Goal: Task Accomplishment & Management: Manage account settings

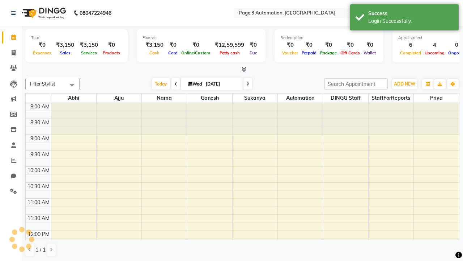
select select "en"
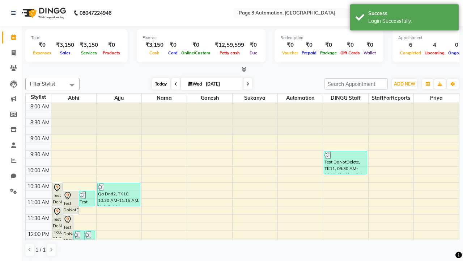
click at [157, 84] on span "Today" at bounding box center [161, 83] width 18 height 11
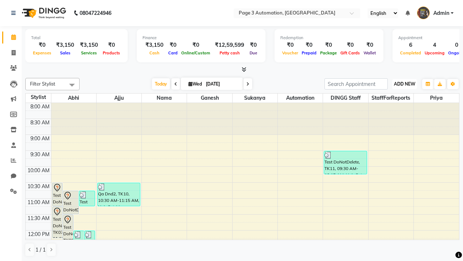
click at [405, 84] on span "ADD NEW" at bounding box center [404, 83] width 21 height 5
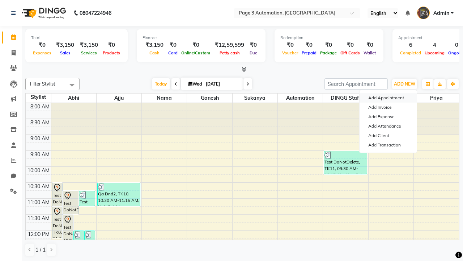
click at [388, 98] on button "Add Appointment" at bounding box center [388, 97] width 57 height 9
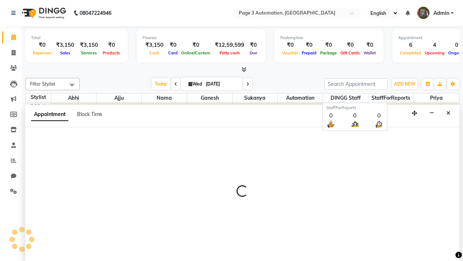
scroll to position [0, 0]
select select "tentative"
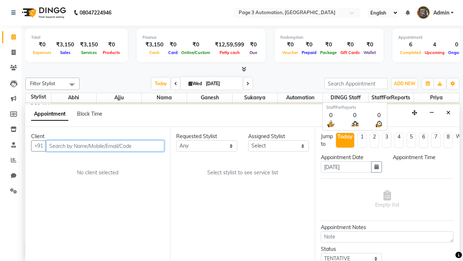
type input "8192346578"
select select "540"
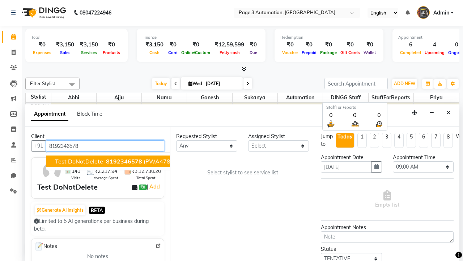
click at [106, 161] on span "8192346578" at bounding box center [124, 160] width 36 height 7
select select "71342"
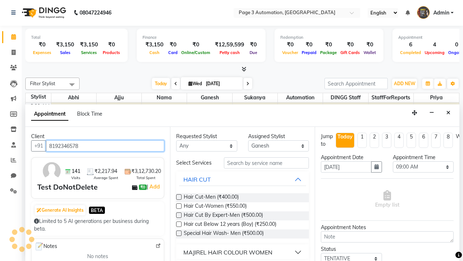
scroll to position [0, 0]
type input "8192346578"
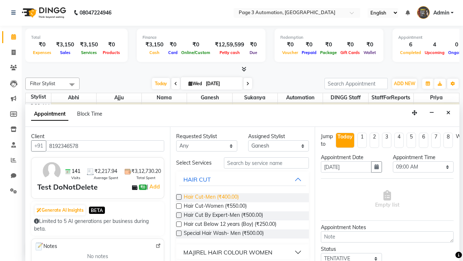
click at [211, 197] on span "Hair Cut-Men (₹400.00)" at bounding box center [211, 197] width 55 height 9
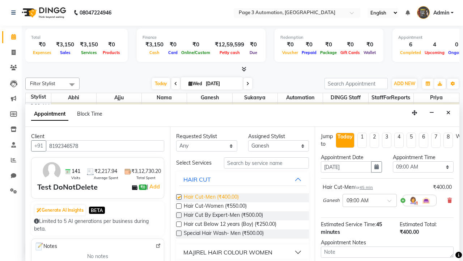
checkbox input "false"
click at [215, 206] on span "Hair Cut-Women (₹550.00)" at bounding box center [215, 206] width 63 height 9
checkbox input "true"
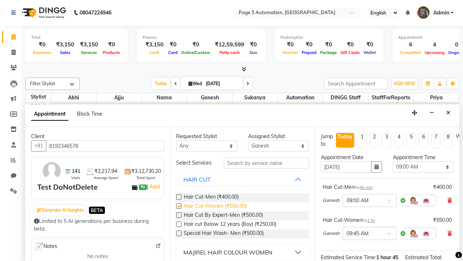
select select "825"
checkbox input "false"
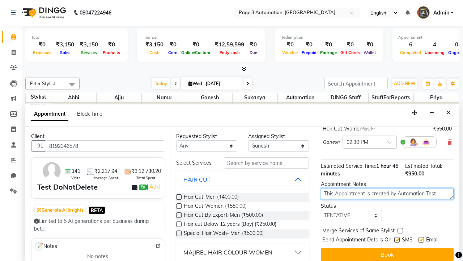
type textarea "This Appointment is created by Automation Test"
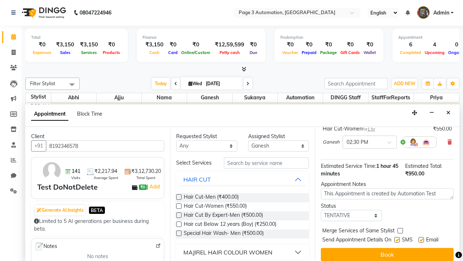
click at [397, 239] on label at bounding box center [396, 239] width 5 height 5
click at [397, 239] on input "checkbox" at bounding box center [396, 240] width 5 height 5
checkbox input "false"
click at [421, 239] on label at bounding box center [421, 239] width 5 height 5
click at [421, 239] on input "checkbox" at bounding box center [421, 240] width 5 height 5
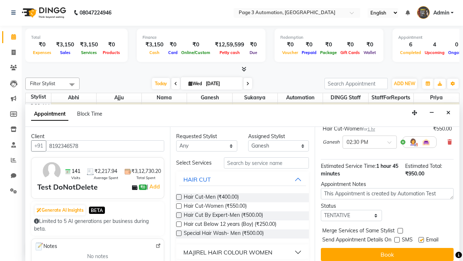
checkbox input "false"
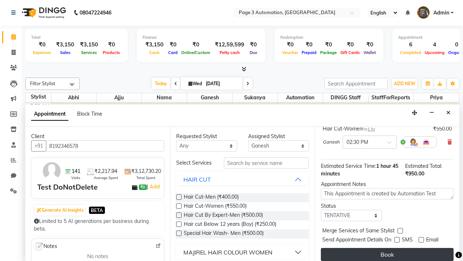
click at [387, 254] on button "Book" at bounding box center [387, 254] width 133 height 13
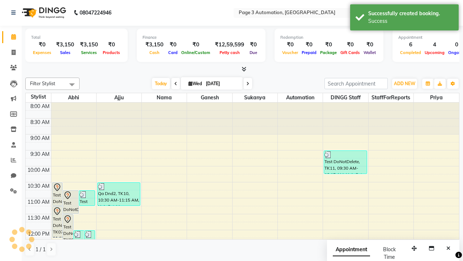
scroll to position [0, 0]
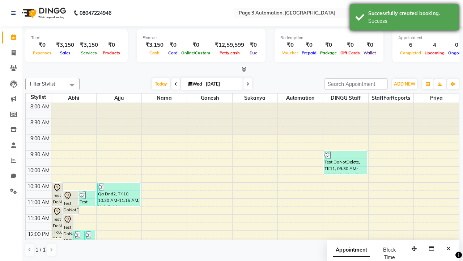
click at [405, 18] on div "Success" at bounding box center [410, 21] width 85 height 8
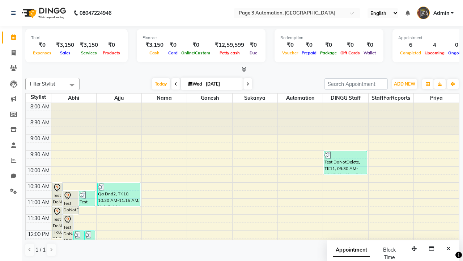
click at [72, 85] on span at bounding box center [72, 85] width 14 height 14
click at [0, 0] on div "Select All" at bounding box center [0, 0] width 0 height 0
checkbox input "true"
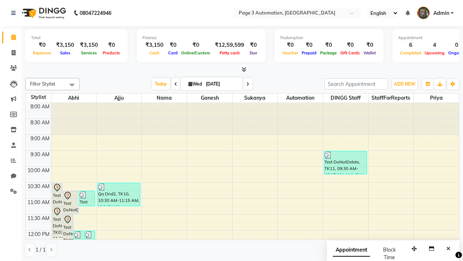
checkbox input "true"
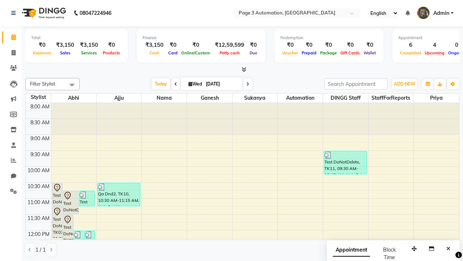
checkbox input "true"
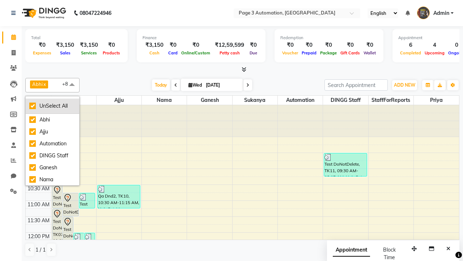
click at [52, 106] on div "UnSelect All" at bounding box center [52, 106] width 46 height 8
checkbox input "false"
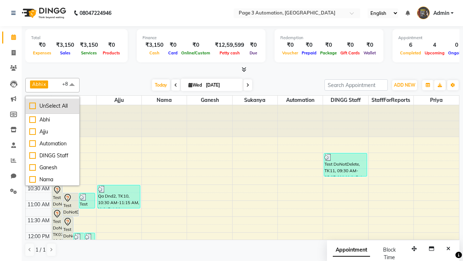
checkbox input "false"
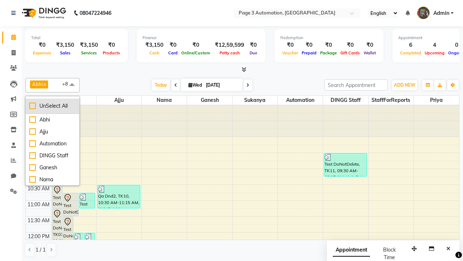
checkbox input "false"
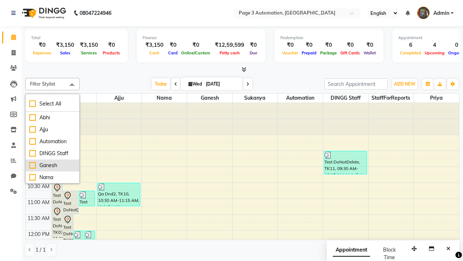
click at [52, 165] on div "Ganesh" at bounding box center [52, 165] width 46 height 8
checkbox input "true"
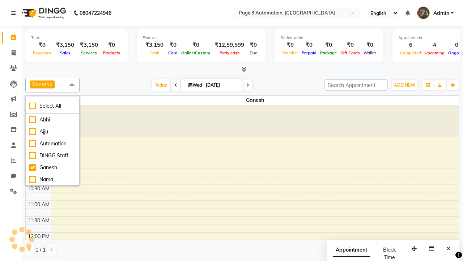
click at [72, 85] on span at bounding box center [72, 85] width 14 height 14
select select "7"
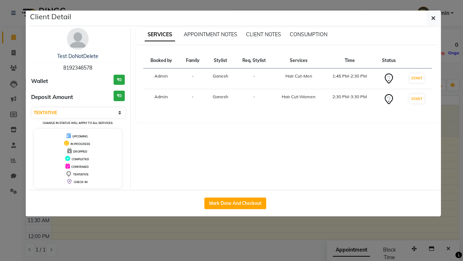
scroll to position [128, 0]
click at [434, 18] on icon "button" at bounding box center [433, 18] width 4 height 6
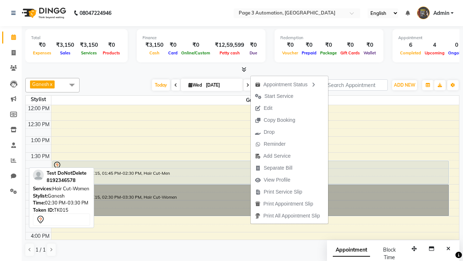
scroll to position [104, 0]
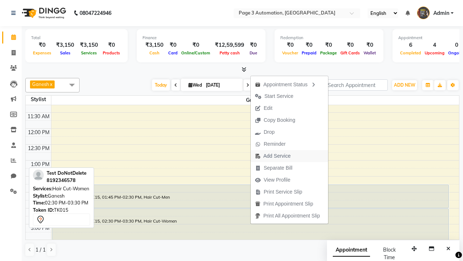
click at [291, 156] on span "Add Service" at bounding box center [273, 156] width 44 height 12
select select "71342"
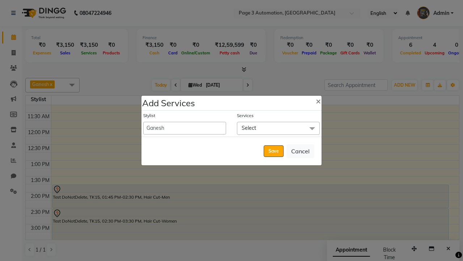
click at [278, 128] on span "Select" at bounding box center [278, 128] width 83 height 13
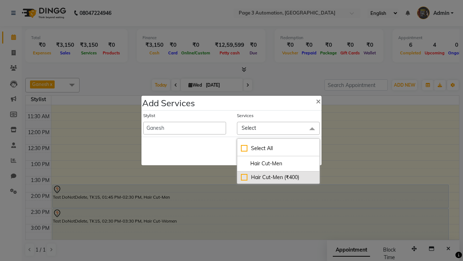
type input "Hair Cut-Men"
click at [278, 177] on div "Hair Cut-Men (₹400)" at bounding box center [278, 177] width 75 height 8
checkbox input "true"
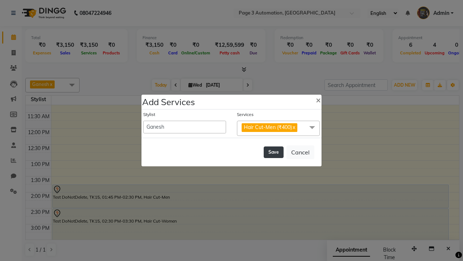
click at [274, 152] on button "Save" at bounding box center [274, 152] width 20 height 12
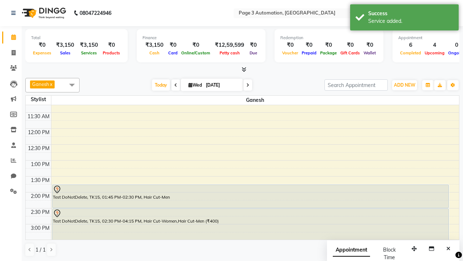
click at [405, 18] on div "Service added." at bounding box center [410, 21] width 85 height 8
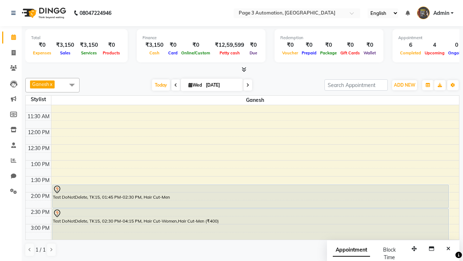
click at [250, 212] on div "Test DoNotDelete, TK15, 02:30 PM-04:15 PM, Hair Cut-Women,Hair Cut-Men (₹400)" at bounding box center [250, 235] width 396 height 55
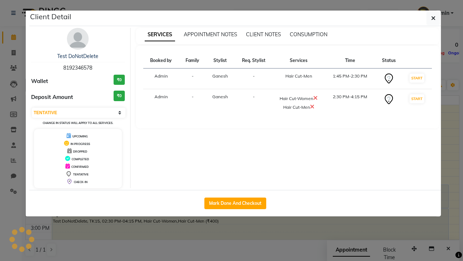
scroll to position [128, 0]
select select "2"
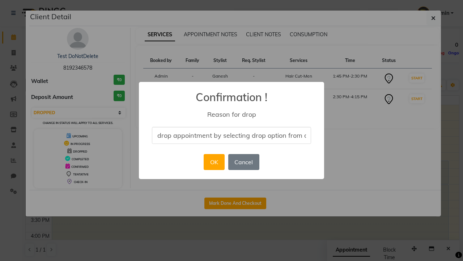
scroll to position [0, 30]
type input "drop appointment by selecting drop option from dropdown"
click at [214, 162] on button "OK" at bounding box center [214, 162] width 21 height 16
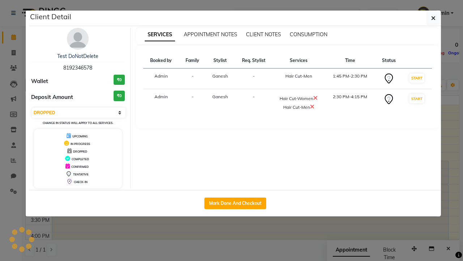
scroll to position [0, 0]
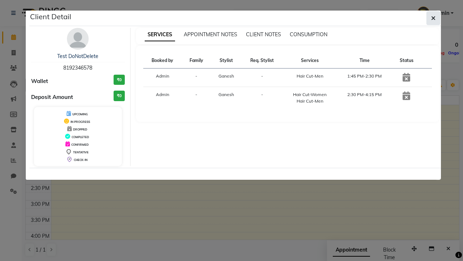
click at [434, 18] on icon "button" at bounding box center [433, 18] width 4 height 6
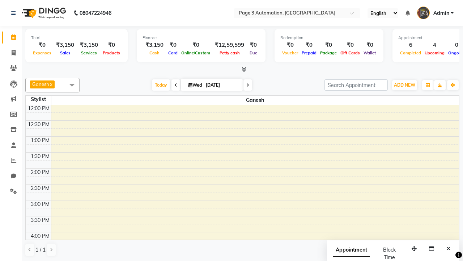
click at [72, 85] on span at bounding box center [72, 85] width 14 height 14
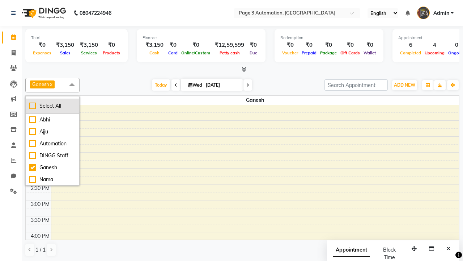
click at [52, 106] on div "Select All" at bounding box center [52, 106] width 46 height 8
checkbox input "true"
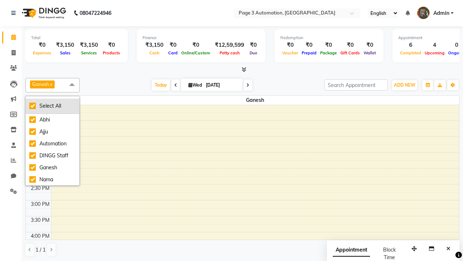
checkbox input "true"
